Goal: Task Accomplishment & Management: Complete application form

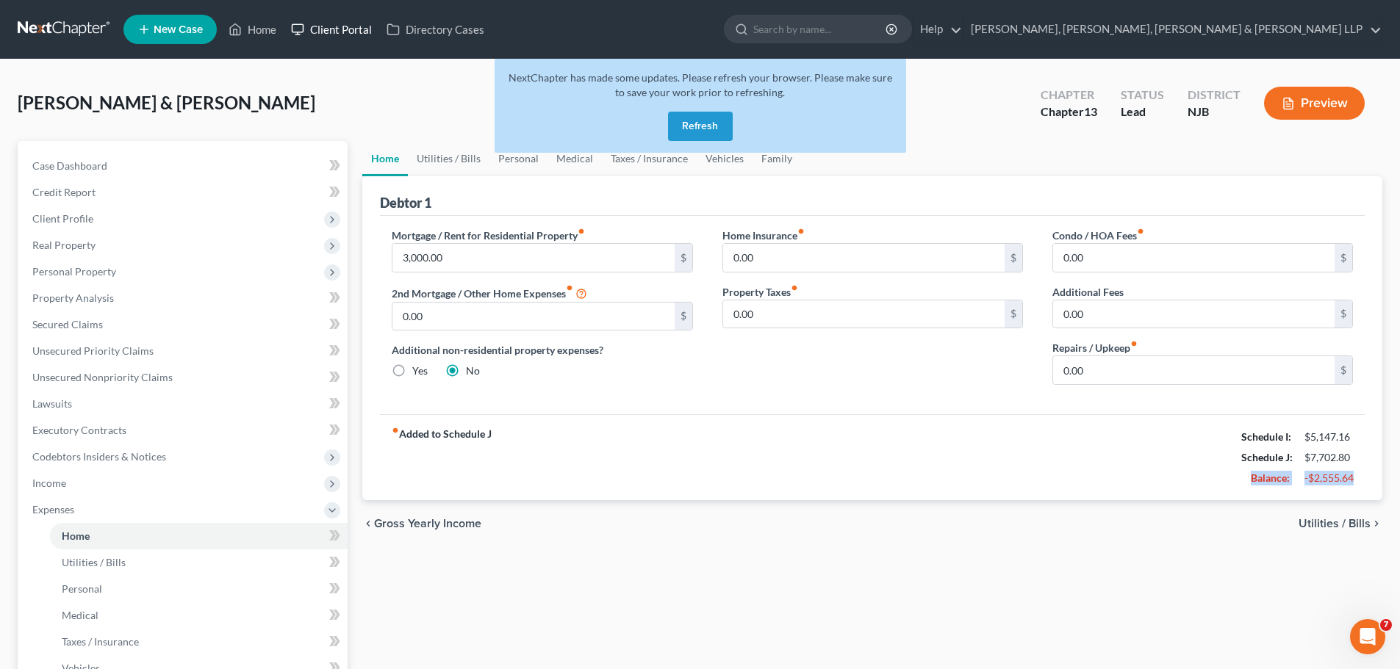
drag, startPoint x: 691, startPoint y: 121, endPoint x: 289, endPoint y: 42, distance: 408.9
click at [691, 121] on button "Refresh" at bounding box center [700, 126] width 65 height 29
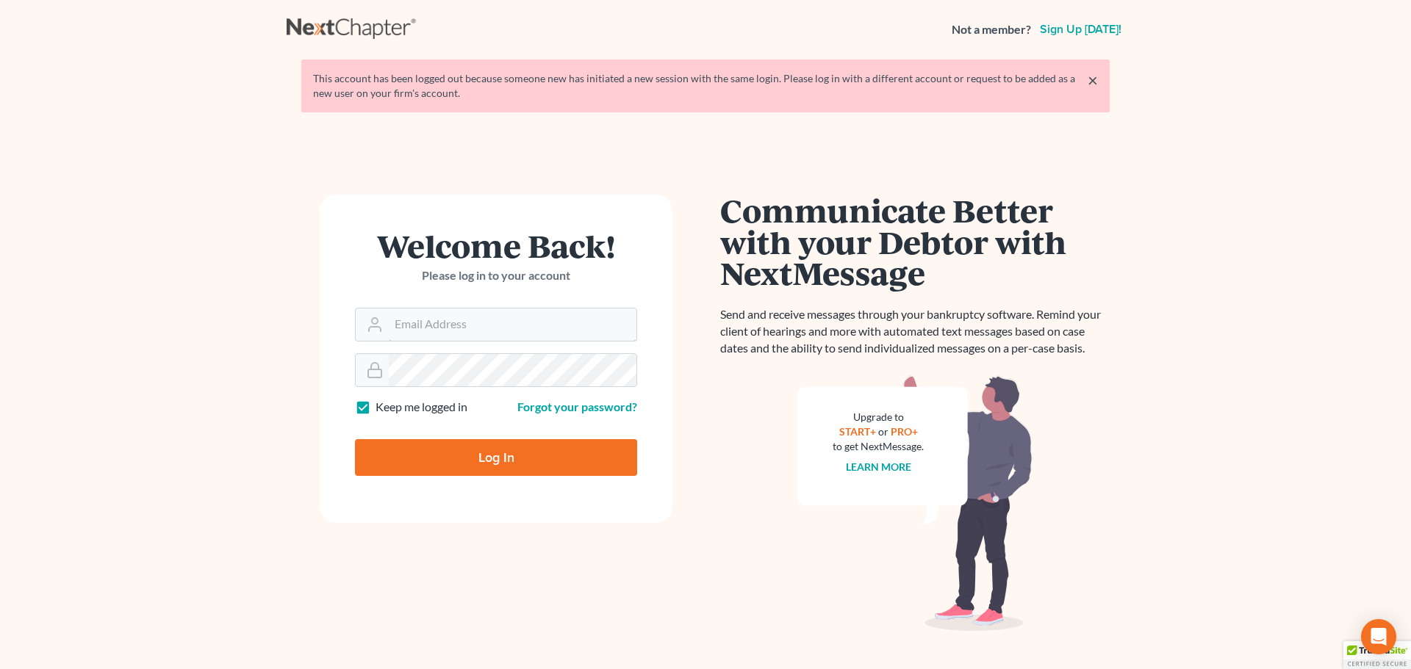
type input "[EMAIL_ADDRESS][DOMAIN_NAME]"
click at [471, 459] on input "Log In" at bounding box center [496, 457] width 282 height 37
type input "Thinking..."
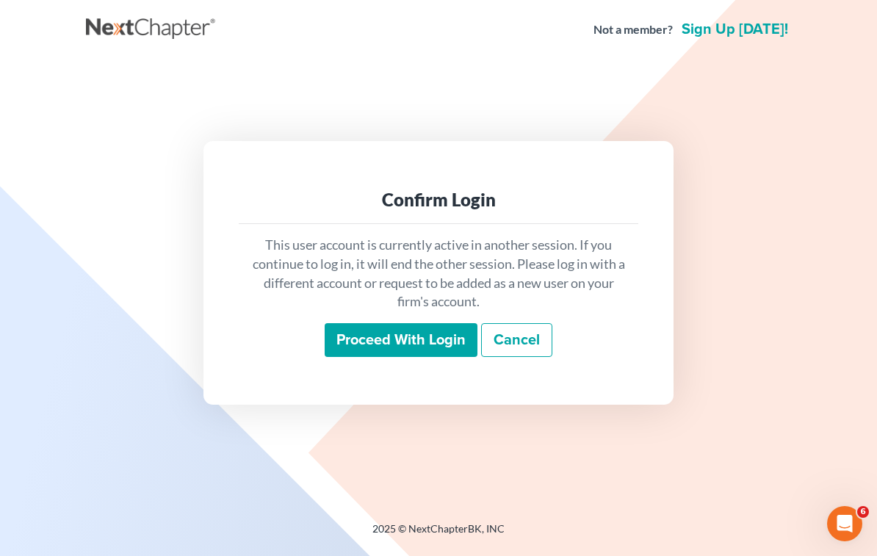
drag, startPoint x: 417, startPoint y: 347, endPoint x: 369, endPoint y: 326, distance: 52.3
click at [417, 347] on input "Proceed with login" at bounding box center [401, 340] width 153 height 34
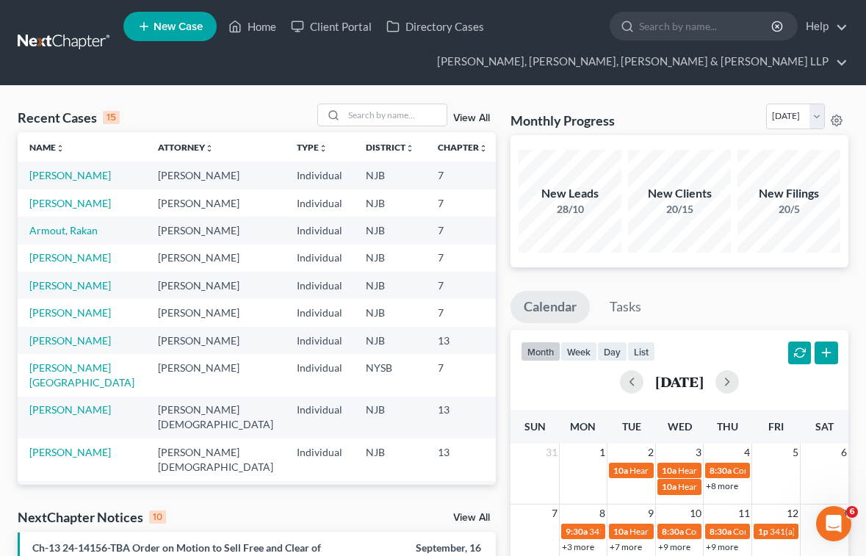
click at [529, 67] on ul "New Case Home Client Portal Directory Cases - No Result - See all results Or Pr…" at bounding box center [485, 42] width 725 height 71
click at [397, 111] on input "search" at bounding box center [395, 114] width 103 height 21
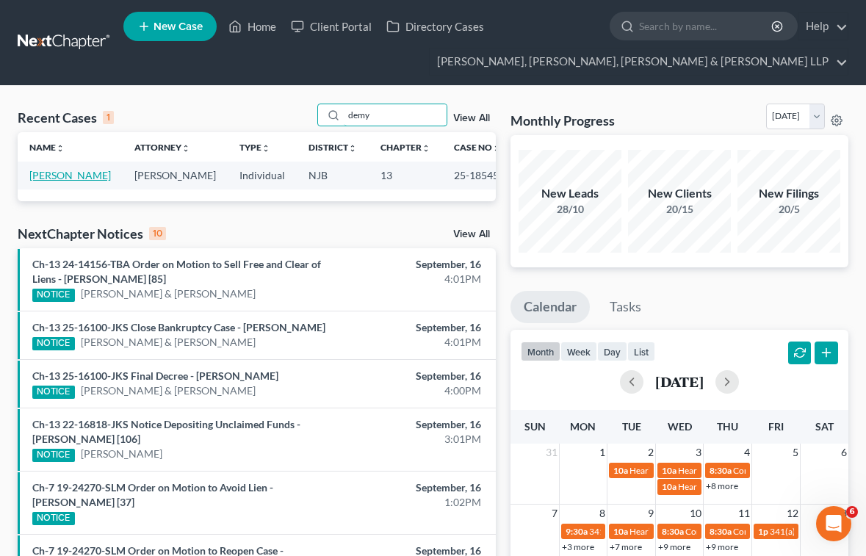
type input "demy"
click at [82, 178] on link "[PERSON_NAME]" at bounding box center [70, 175] width 82 height 12
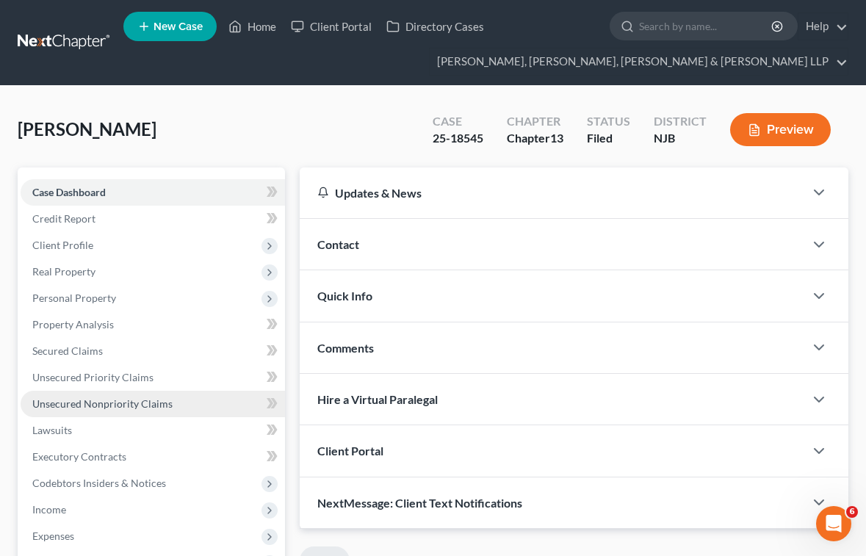
click at [76, 403] on span "Unsecured Nonpriority Claims" at bounding box center [102, 403] width 140 height 12
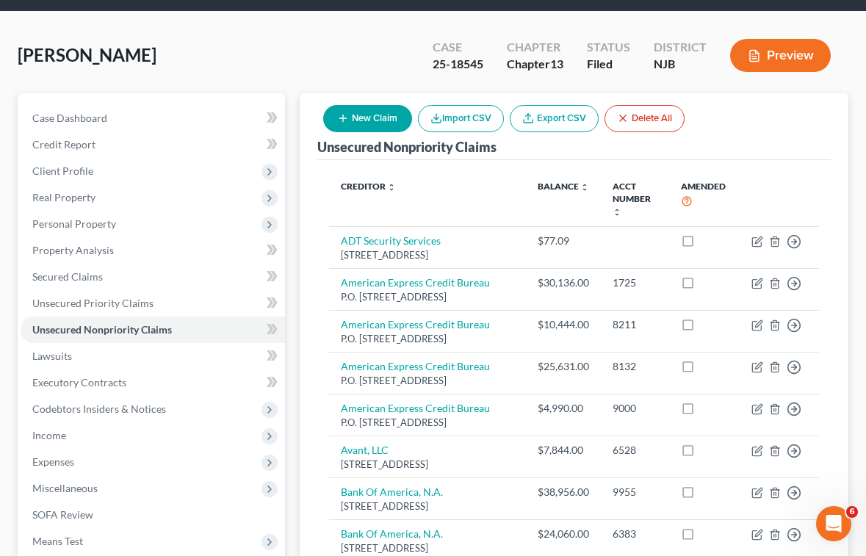
scroll to position [73, 0]
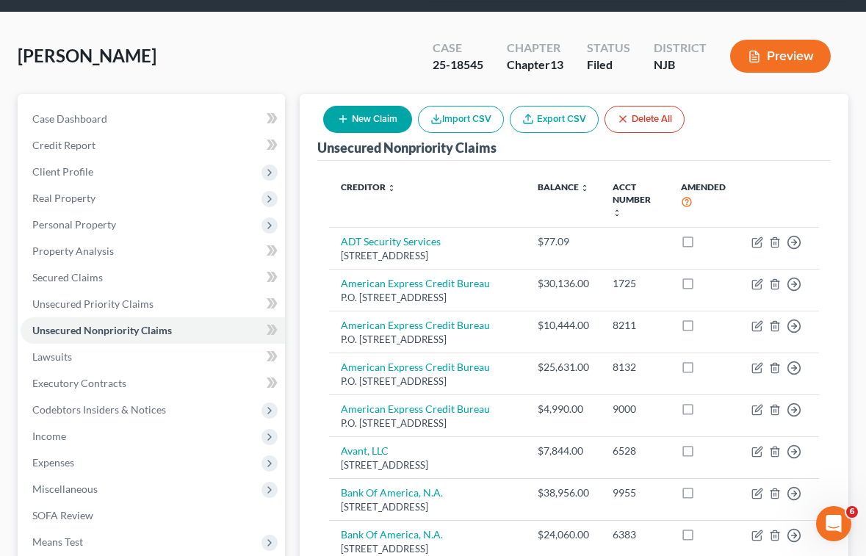
click at [375, 131] on button "New Claim" at bounding box center [367, 119] width 89 height 27
select select "0"
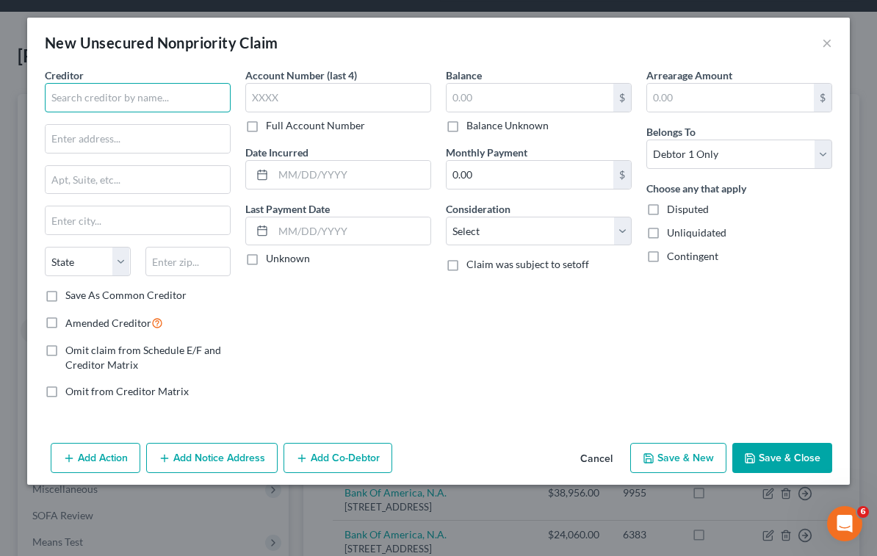
click at [152, 90] on input "text" at bounding box center [138, 97] width 186 height 29
paste input "Atlantic Health System"
type input "Atlantic Health System"
drag, startPoint x: 666, startPoint y: 363, endPoint x: 262, endPoint y: 247, distance: 420.4
click at [647, 358] on div "Arrearage Amount $ Belongs To * Select Debtor 1 Only Debtor 2 Only Debtor 1 And…" at bounding box center [739, 239] width 201 height 343
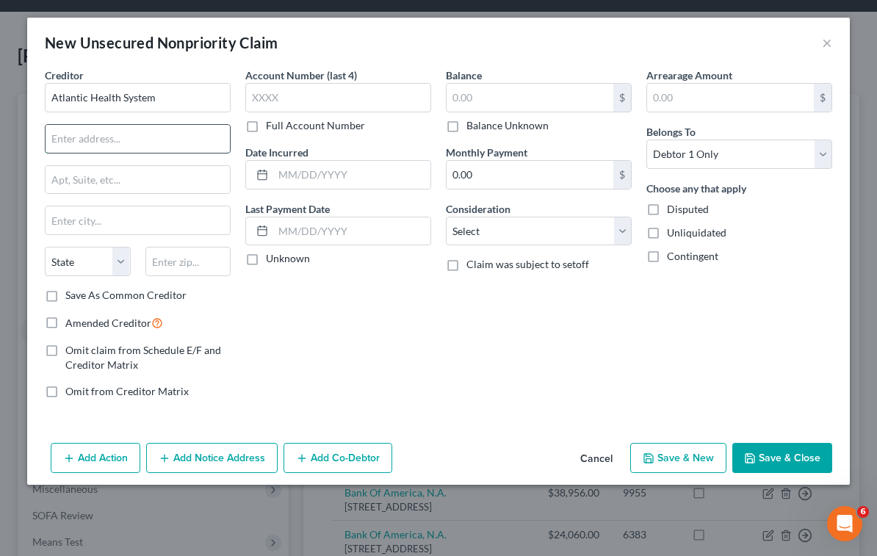
click at [111, 139] on input "text" at bounding box center [138, 139] width 184 height 28
paste input "PO Box 21385"
type input "PO Box 21385"
drag, startPoint x: 737, startPoint y: 367, endPoint x: 452, endPoint y: 309, distance: 290.9
click at [732, 367] on div "Arrearage Amount $ Belongs To * Select Debtor 1 Only Debtor 2 Only Debtor 1 And…" at bounding box center [739, 239] width 201 height 343
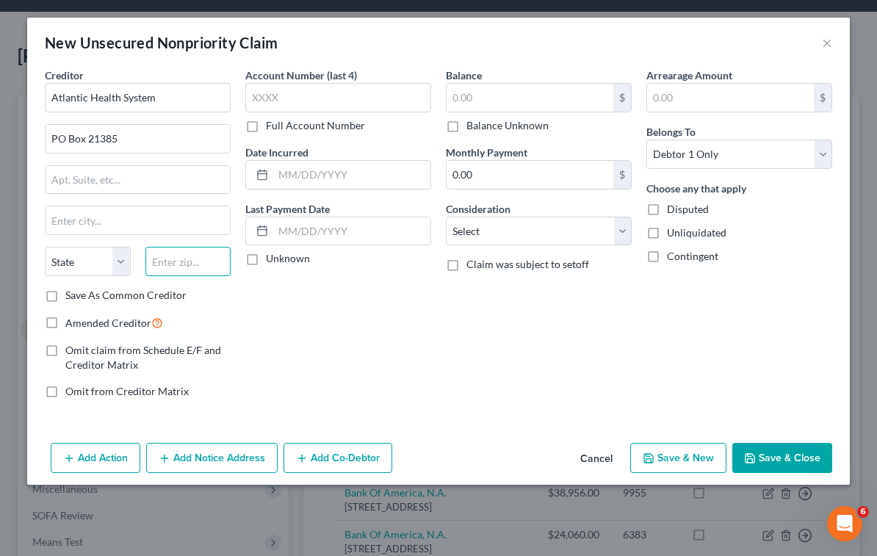
click at [173, 254] on input "text" at bounding box center [188, 261] width 86 height 29
paste input "10087-1385"
type input "10087-1385"
click at [349, 324] on div "Account Number (last 4) Full Account Number Date Incurred Last Payment Date Unk…" at bounding box center [338, 239] width 201 height 343
drag, startPoint x: 683, startPoint y: 341, endPoint x: 489, endPoint y: 303, distance: 198.4
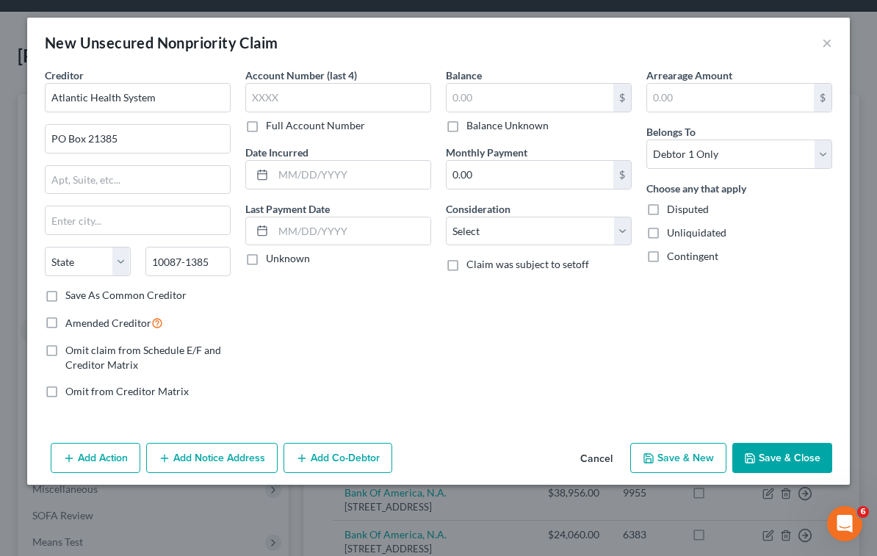
click at [682, 341] on div "Arrearage Amount $ Belongs To * Select Debtor 1 Only Debtor 2 Only Debtor 1 And…" at bounding box center [739, 239] width 201 height 343
click at [129, 222] on input "text" at bounding box center [138, 220] width 184 height 28
type input "[US_STATE]"
select select "35"
click at [314, 356] on div "Account Number (last 4) Full Account Number Date Incurred Last Payment Date Unk…" at bounding box center [338, 239] width 201 height 343
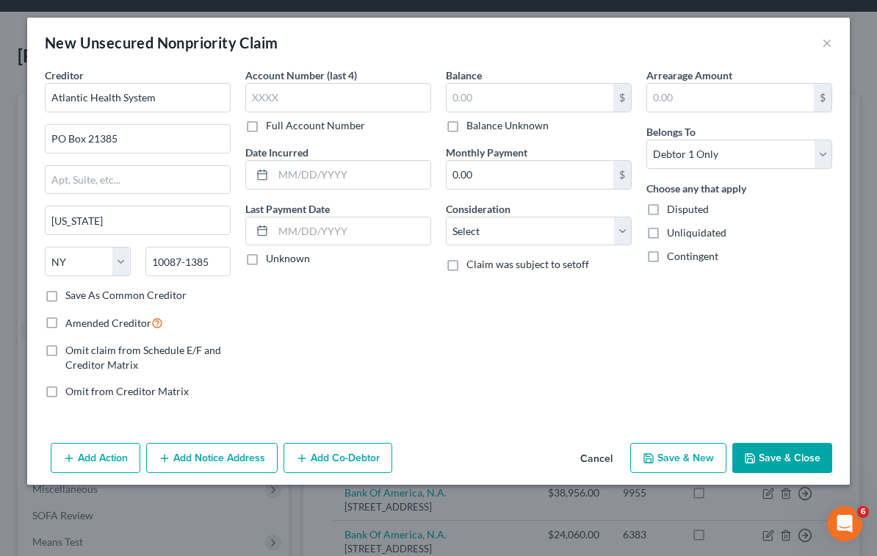
click at [721, 368] on div "Arrearage Amount $ Belongs To * Select Debtor 1 Only Debtor 2 Only Debtor 1 And…" at bounding box center [739, 239] width 201 height 343
click at [523, 101] on input "text" at bounding box center [530, 98] width 167 height 28
paste input "$2,212.00"
type input "2,212.00"
click at [519, 321] on div "Balance 2,212.00 $ Balance Unknown Balance Undetermined 2,212.00 $ Balance Unkn…" at bounding box center [539, 239] width 201 height 343
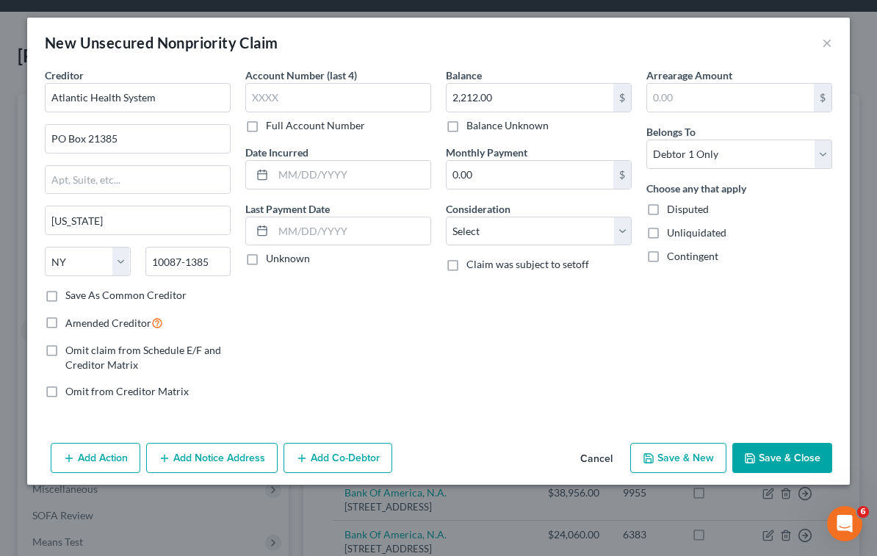
click at [674, 343] on div "Arrearage Amount $ Belongs To * Select Debtor 1 Only Debtor 2 Only Debtor 1 And…" at bounding box center [739, 239] width 201 height 343
click at [812, 465] on button "Save & Close" at bounding box center [782, 458] width 100 height 31
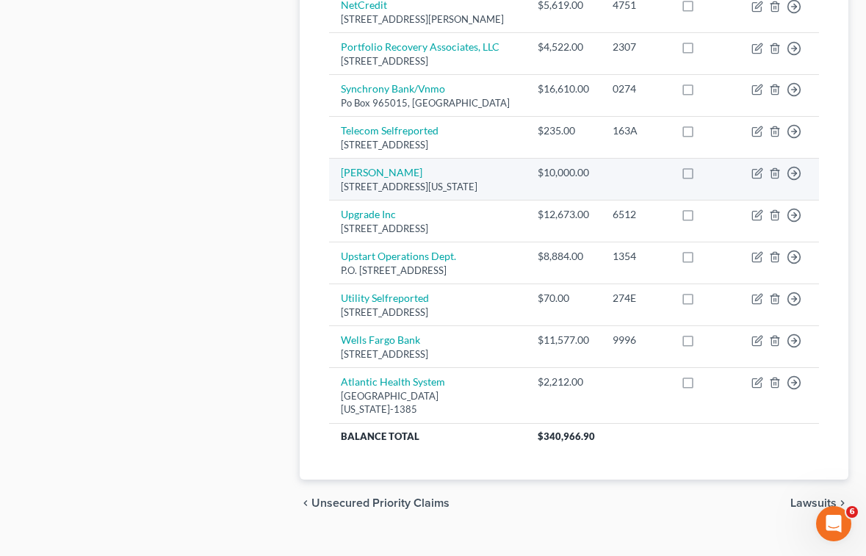
scroll to position [1396, 0]
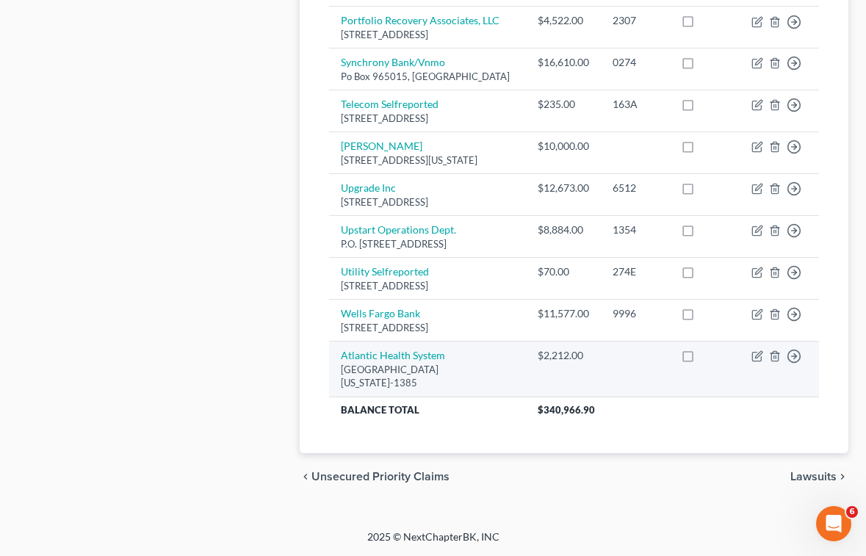
drag, startPoint x: 336, startPoint y: 386, endPoint x: 437, endPoint y: 411, distance: 103.7
click at [437, 397] on td "Atlantic Health System [GEOGRAPHIC_DATA][US_STATE]-1385" at bounding box center [427, 370] width 197 height 56
copy td "Atlantic Health System [GEOGRAPHIC_DATA][US_STATE]-1385"
